Goal: Entertainment & Leisure: Consume media (video, audio)

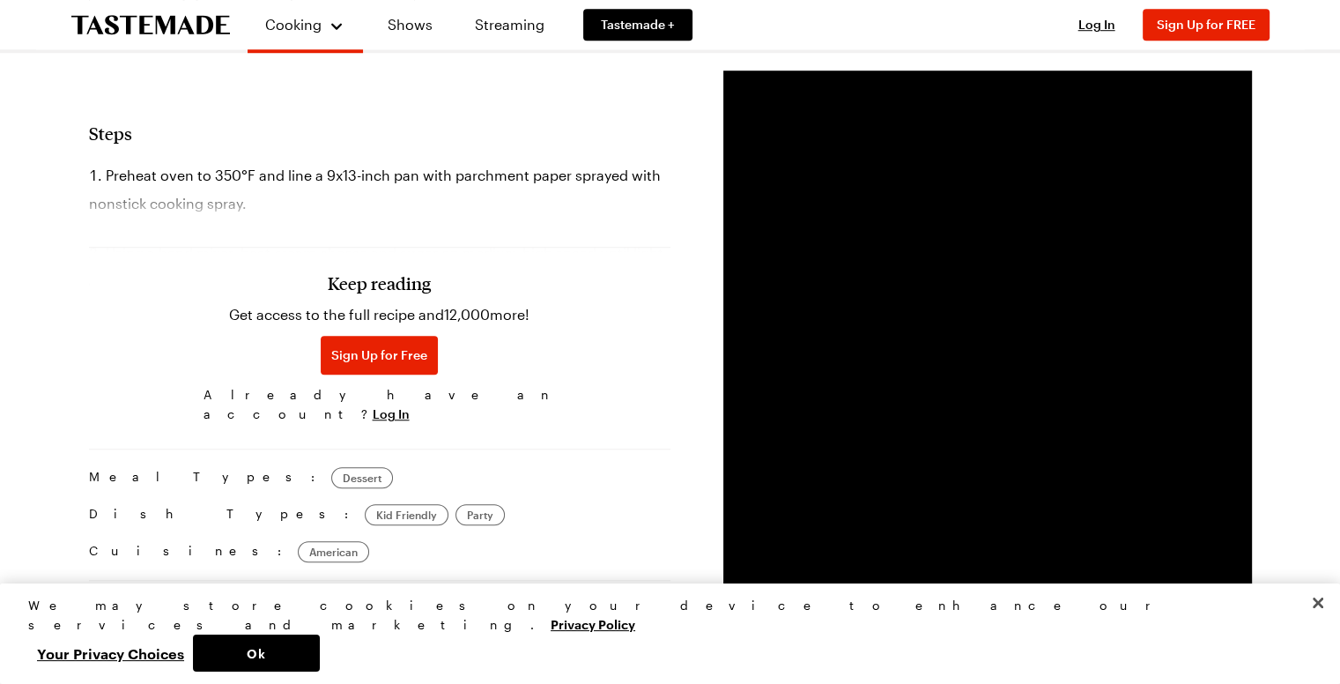
scroll to position [1362, 5]
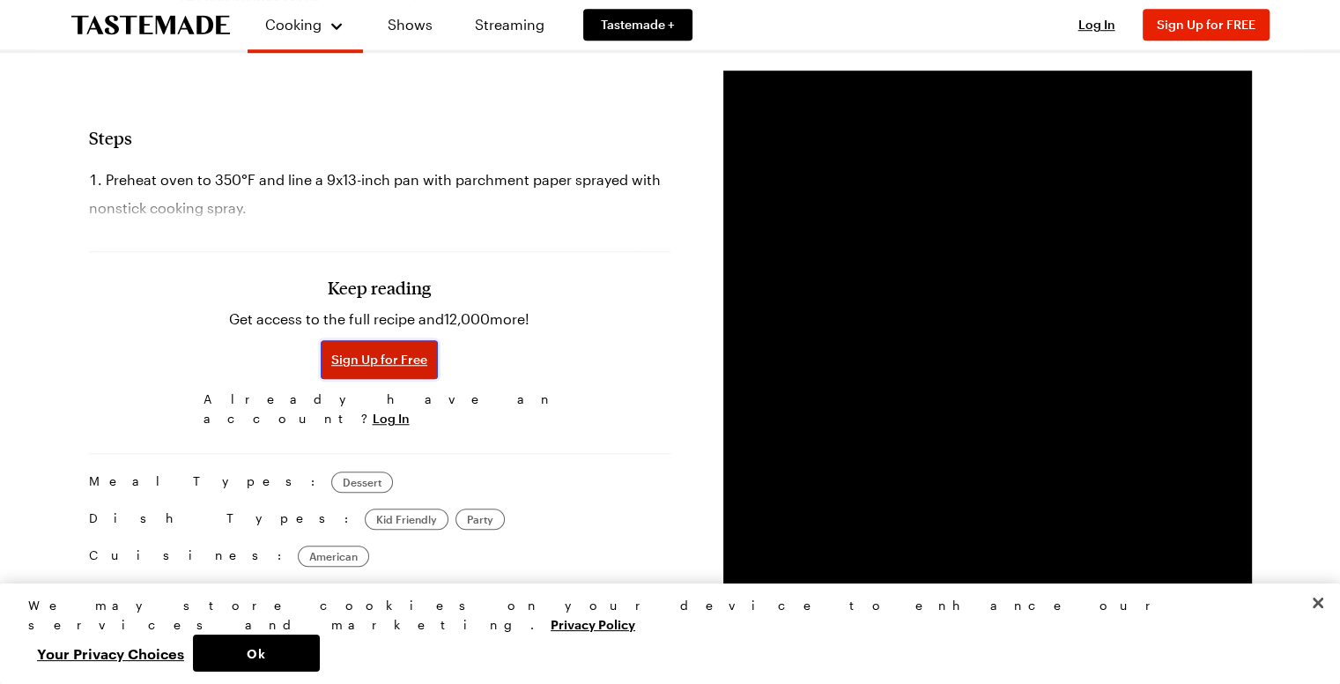
click at [385, 351] on span "Sign Up for Free" at bounding box center [379, 360] width 96 height 18
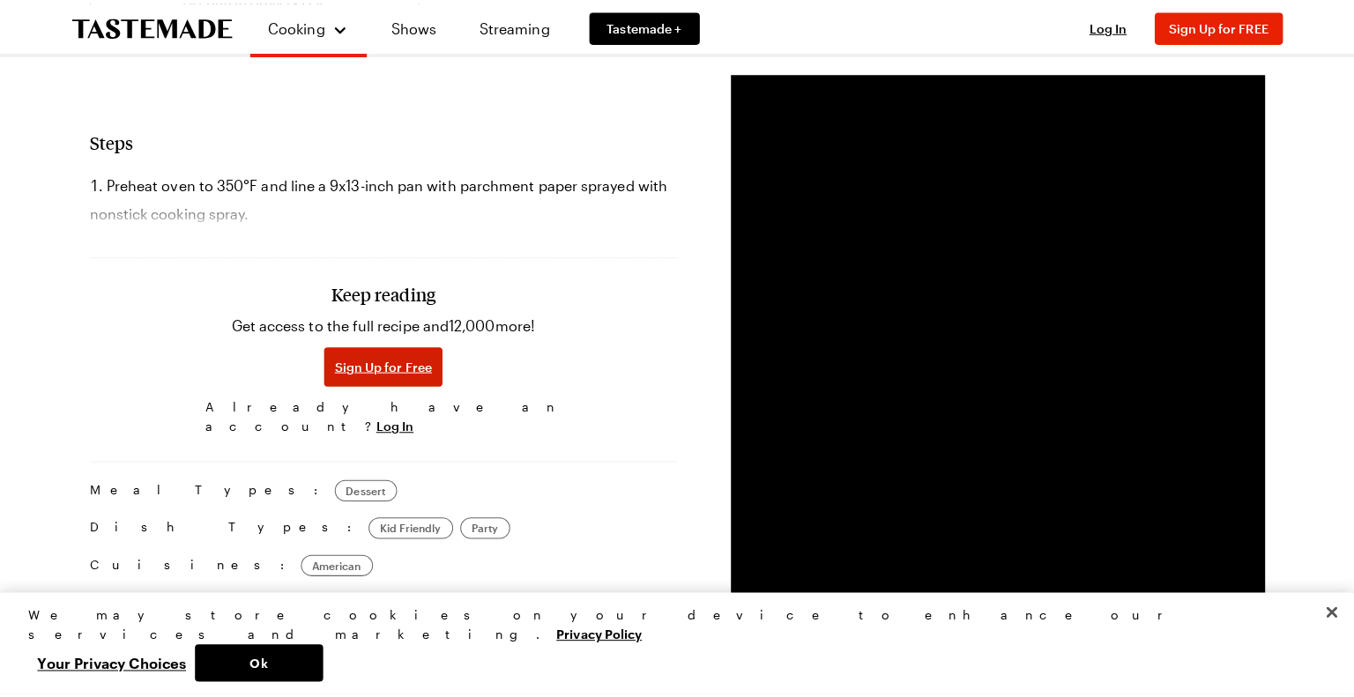
scroll to position [1362, 0]
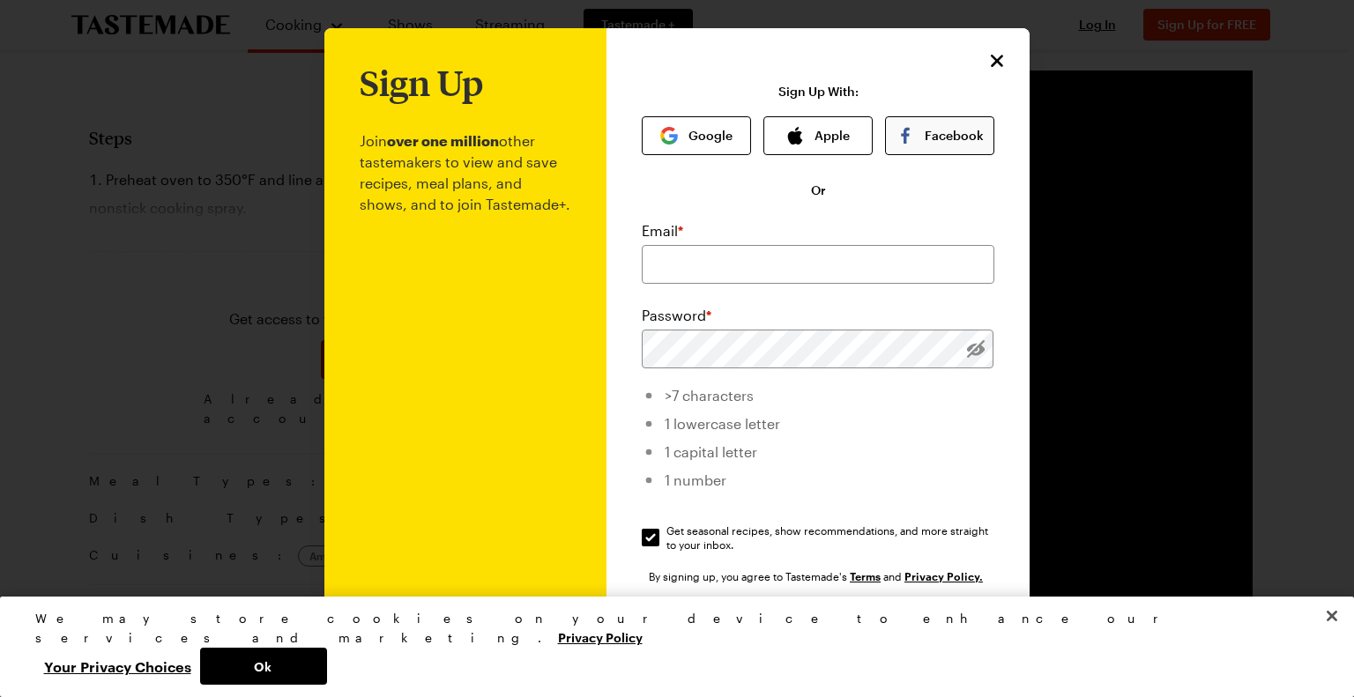
click at [916, 140] on button "Facebook" at bounding box center [939, 135] width 109 height 39
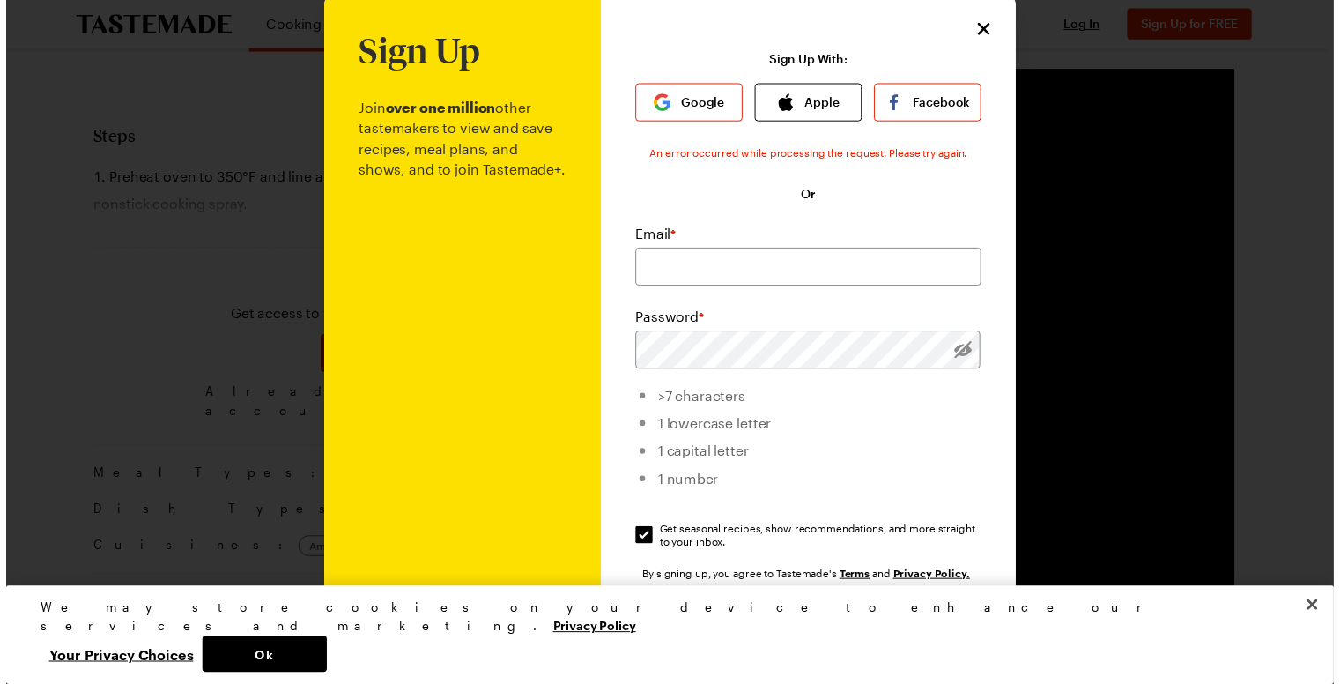
scroll to position [38, 0]
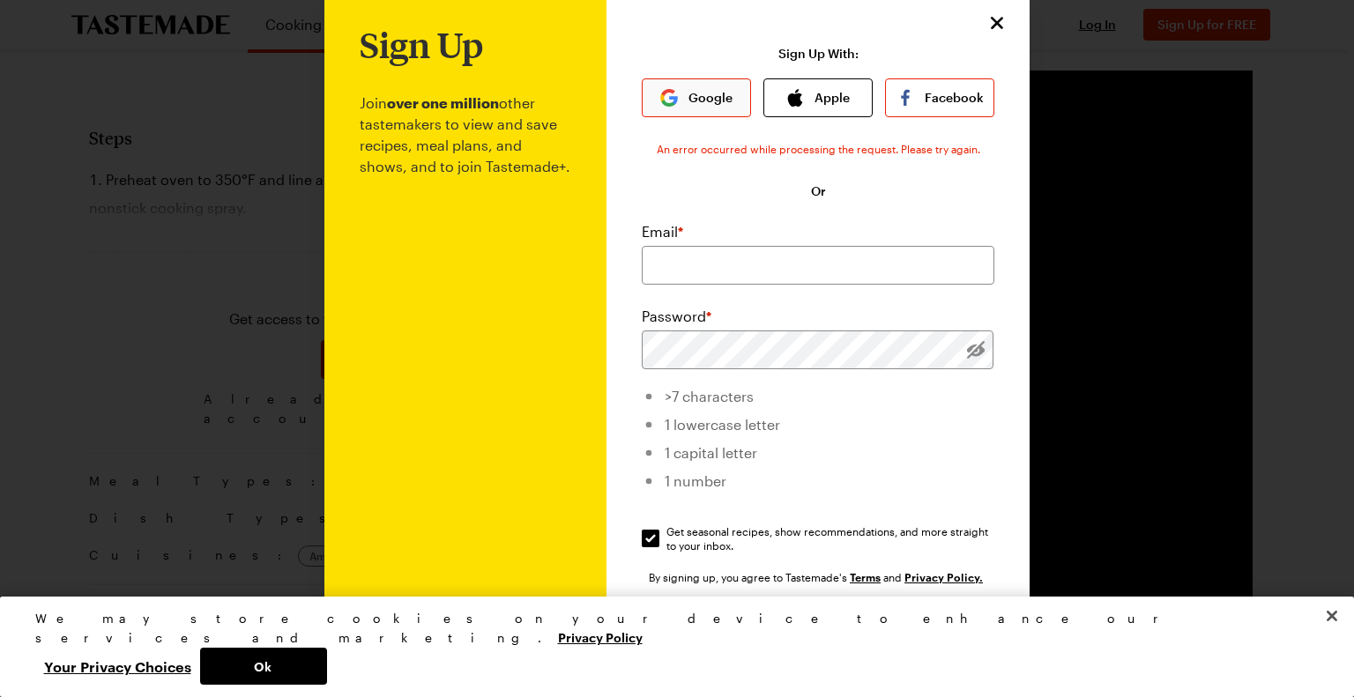
click at [691, 94] on button "Google" at bounding box center [696, 97] width 109 height 39
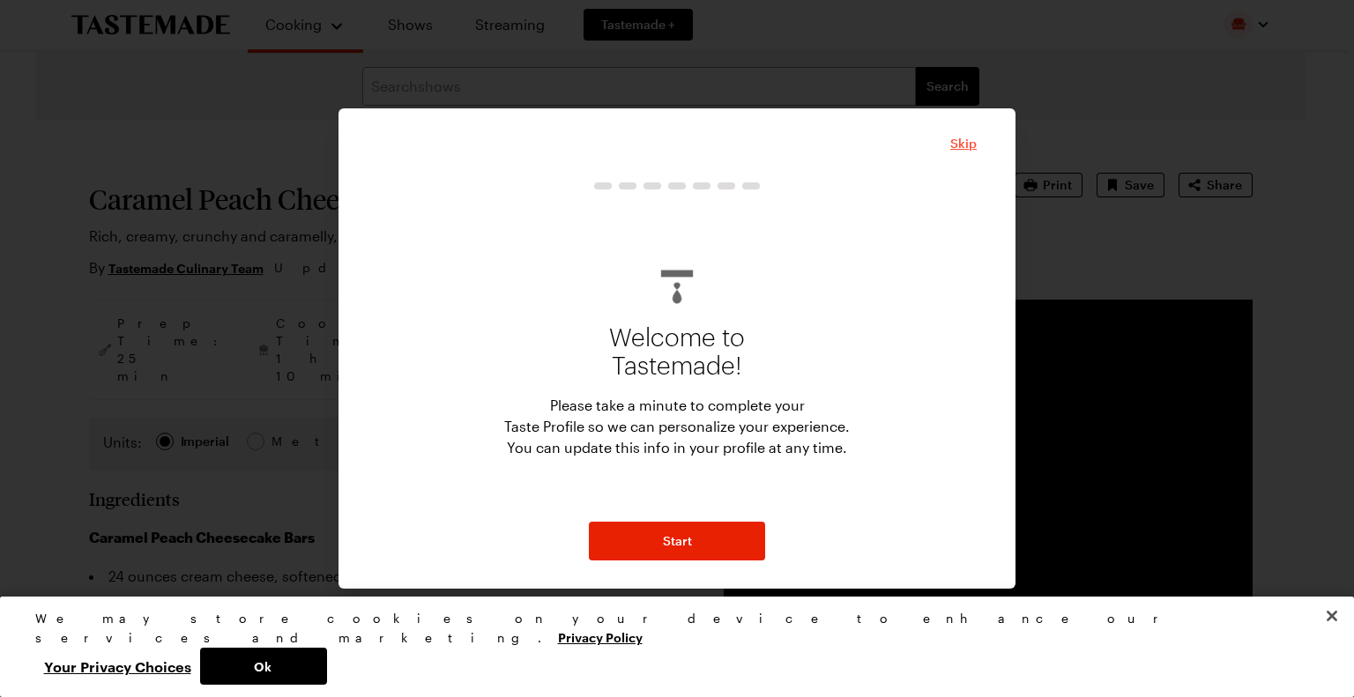
click at [954, 140] on span "Skip" at bounding box center [963, 144] width 26 height 18
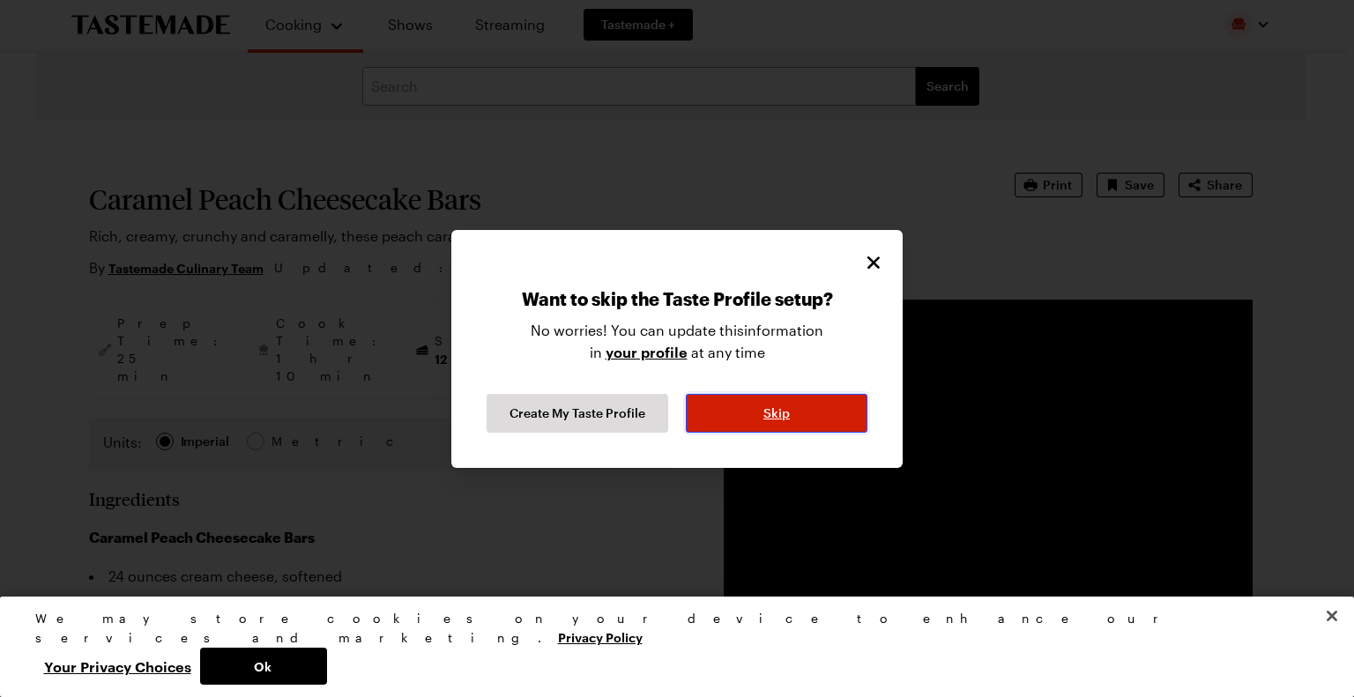
click at [751, 415] on button "Skip" at bounding box center [777, 413] width 182 height 39
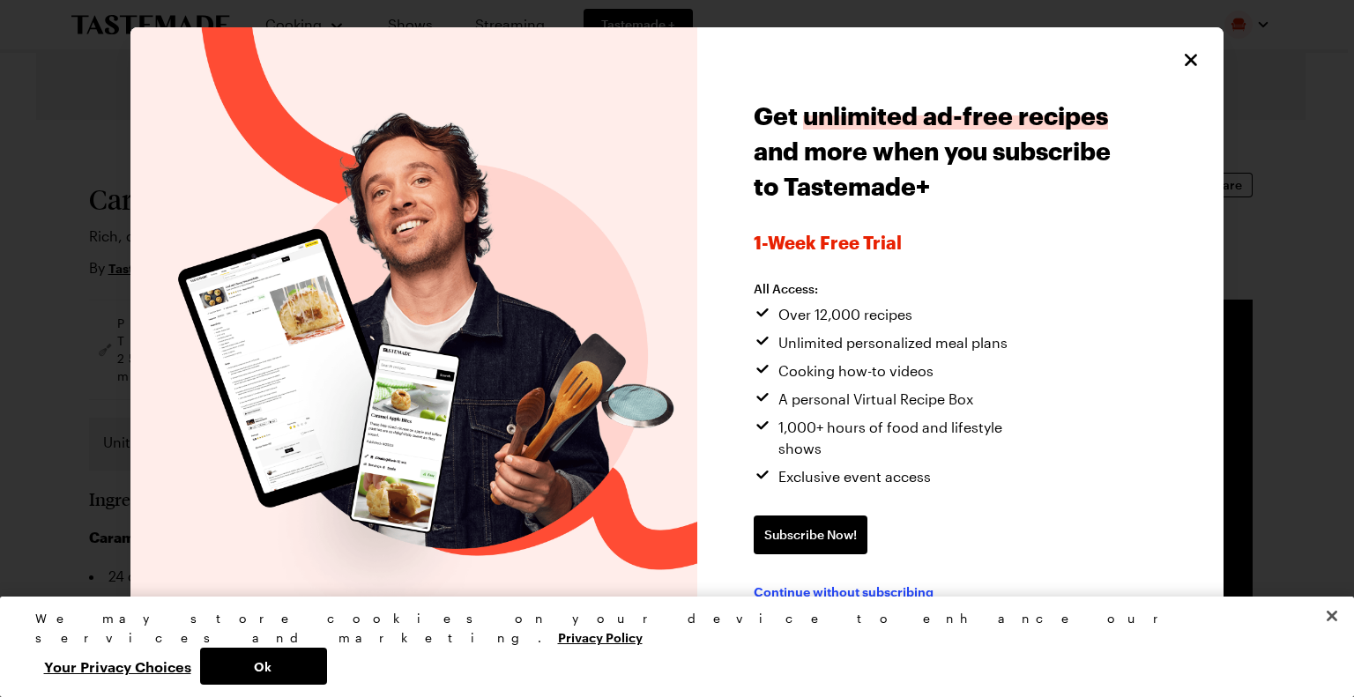
click at [866, 587] on span "Continue without subscribing" at bounding box center [843, 591] width 180 height 18
type textarea "x"
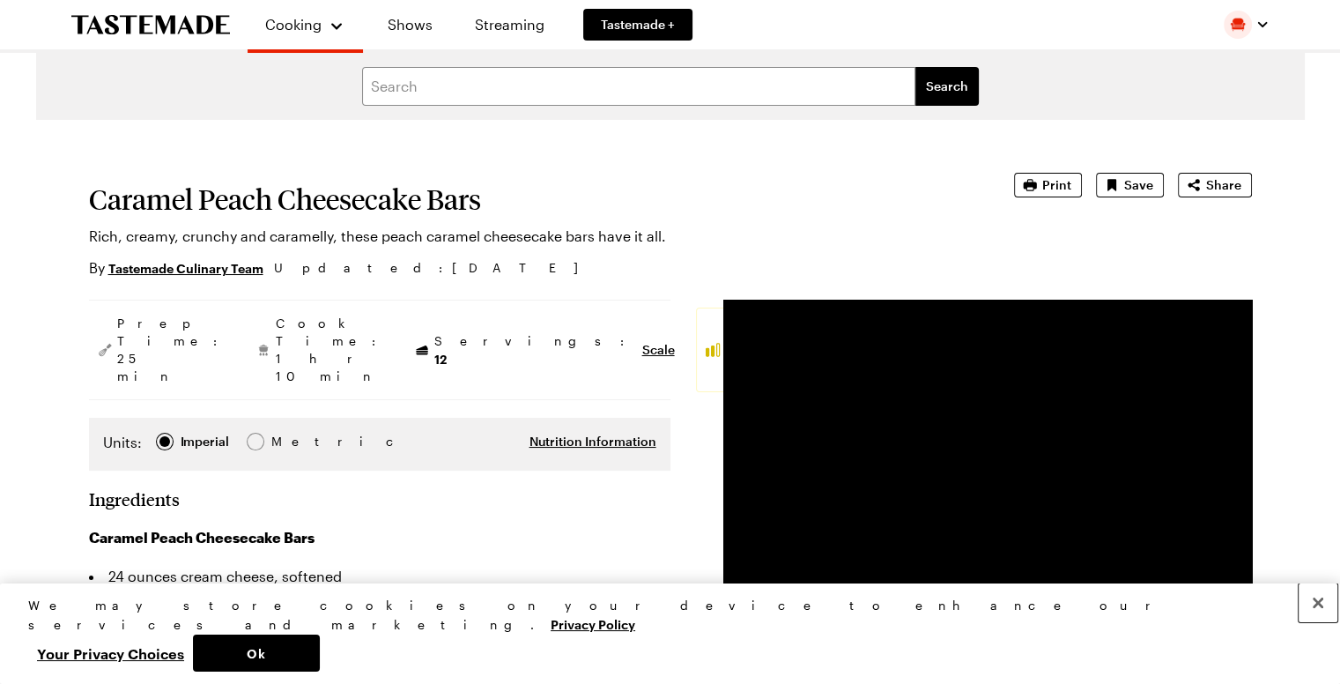
click at [1318, 622] on button "Close" at bounding box center [1318, 602] width 39 height 39
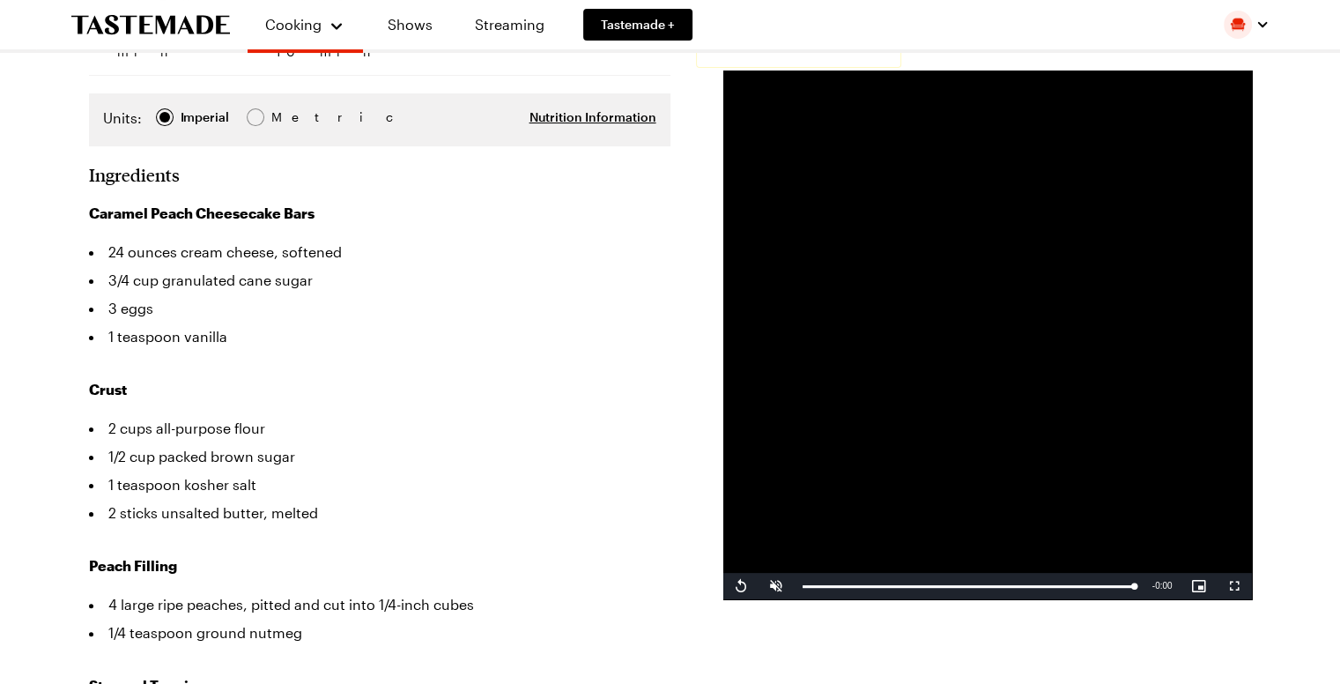
scroll to position [324, 7]
click at [731, 586] on span "Video Player" at bounding box center [740, 586] width 35 height 0
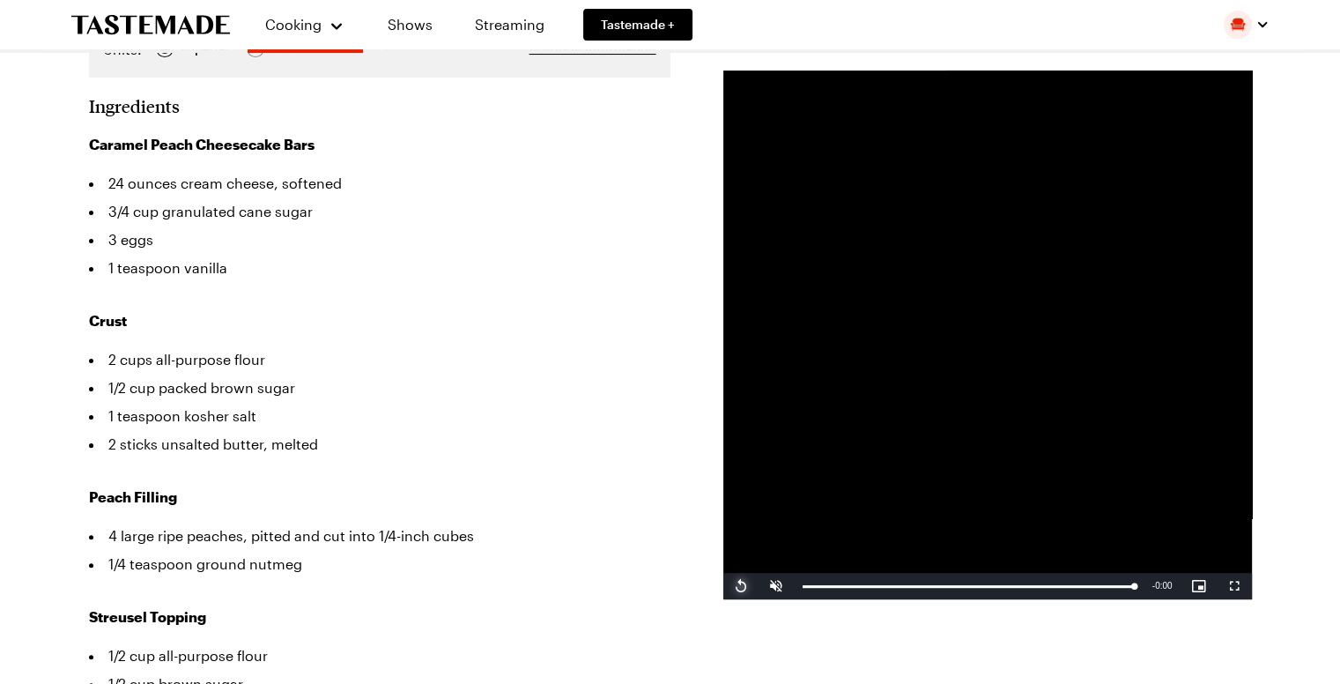
scroll to position [394, 0]
click at [740, 586] on span "Video Player" at bounding box center [740, 586] width 35 height 0
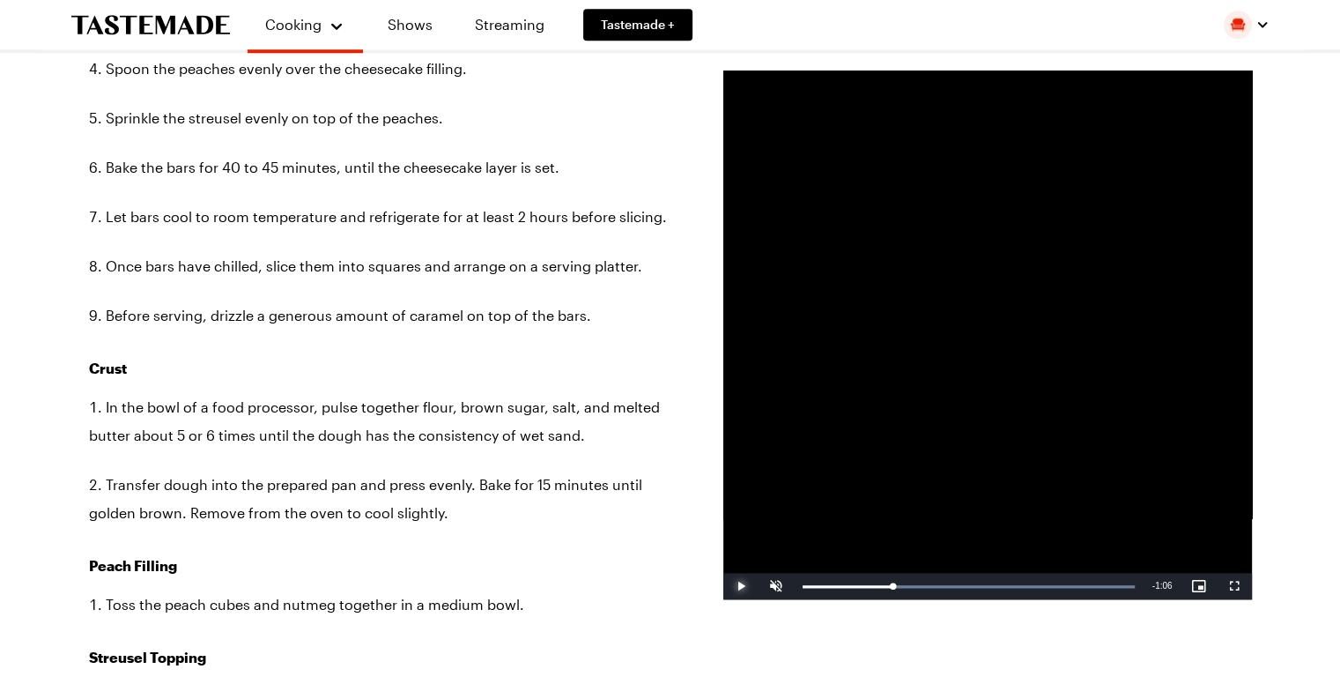
scroll to position [1741, 0]
click at [735, 586] on span "Video Player" at bounding box center [740, 586] width 35 height 0
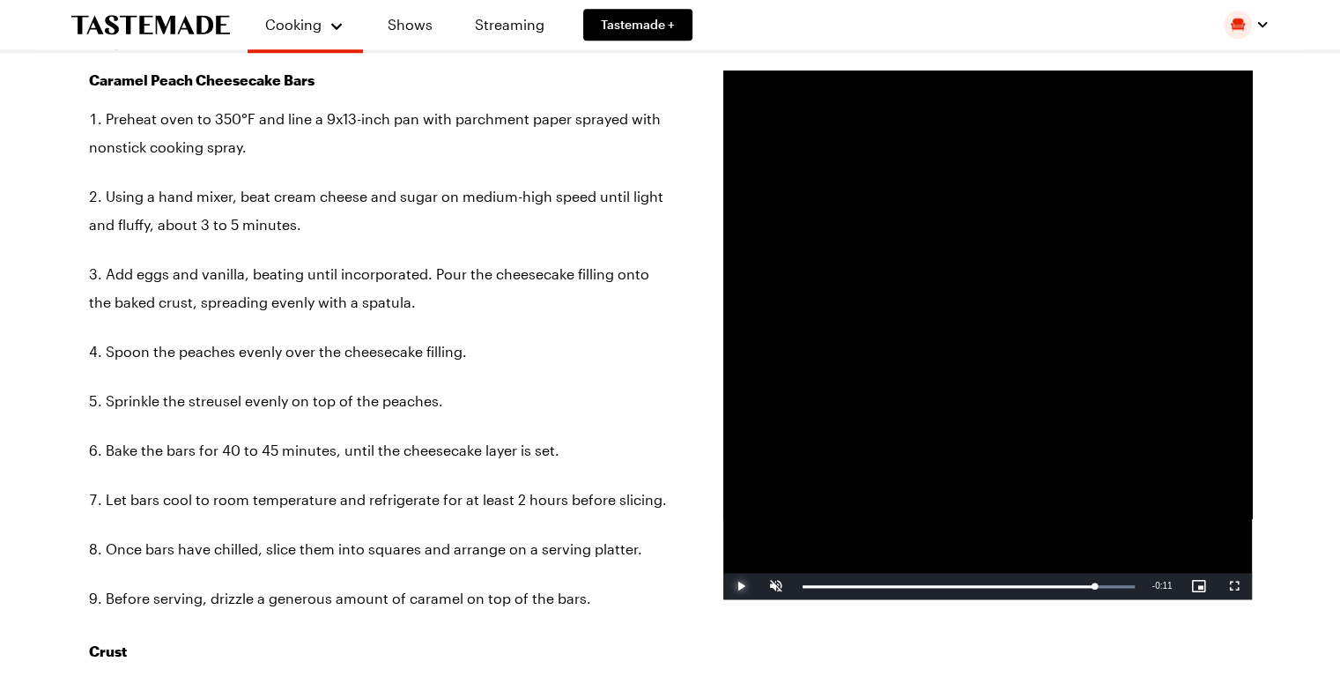
scroll to position [1445, 7]
